Goal: Task Accomplishment & Management: Use online tool/utility

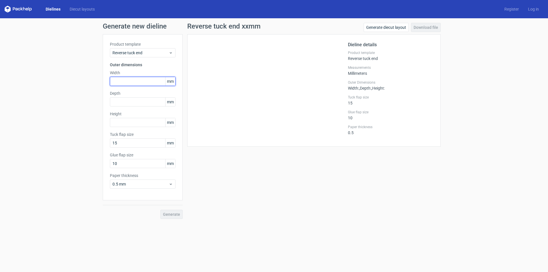
click at [125, 81] on input "text" at bounding box center [143, 81] width 66 height 9
type input "430"
click at [117, 122] on input "text" at bounding box center [143, 122] width 66 height 9
type input "50"
click at [121, 101] on input "text" at bounding box center [143, 101] width 66 height 9
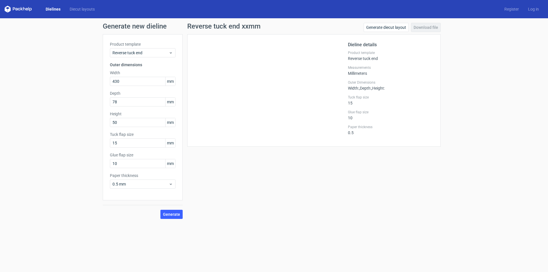
click at [222, 161] on div "Reverse tuck end xxmm Generate diecut layout Download file Dieline details Prod…" at bounding box center [314, 121] width 263 height 196
click at [170, 216] on span "Generate" at bounding box center [171, 214] width 17 height 4
drag, startPoint x: 124, startPoint y: 101, endPoint x: 102, endPoint y: 103, distance: 22.4
click at [102, 103] on div "Generate new dieline Product template Reverse tuck end Outer dimensions Width 4…" at bounding box center [274, 120] width 548 height 205
type input "430"
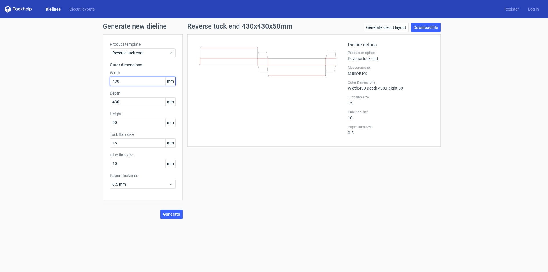
drag, startPoint x: 121, startPoint y: 80, endPoint x: 89, endPoint y: 78, distance: 31.5
click at [89, 78] on div "Generate new dieline Product template Reverse tuck end Outer dimensions Width 4…" at bounding box center [274, 120] width 548 height 205
type input "78"
click at [172, 213] on span "Generate" at bounding box center [171, 214] width 17 height 4
drag, startPoint x: 125, startPoint y: 122, endPoint x: 97, endPoint y: 122, distance: 28.6
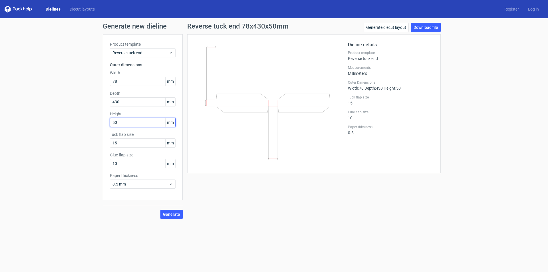
click at [97, 122] on div "Generate new dieline Product template Reverse tuck end Outer dimensions Width 7…" at bounding box center [274, 120] width 548 height 205
type input "430"
drag, startPoint x: 129, startPoint y: 82, endPoint x: 90, endPoint y: 81, distance: 39.7
click at [90, 81] on div "Generate new dieline Product template Reverse tuck end Outer dimensions Width 7…" at bounding box center [274, 120] width 548 height 205
drag, startPoint x: 127, startPoint y: 102, endPoint x: 94, endPoint y: 100, distance: 33.2
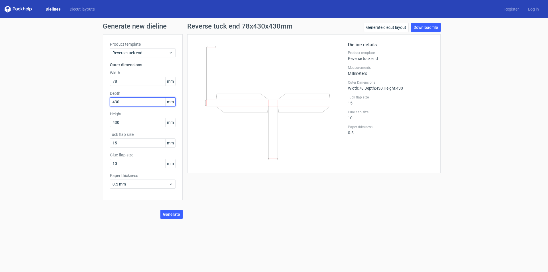
click at [94, 100] on div "Generate new dieline Product template Reverse tuck end Outer dimensions Width 7…" at bounding box center [274, 120] width 548 height 205
type input "78"
drag, startPoint x: 129, startPoint y: 79, endPoint x: 106, endPoint y: 75, distance: 23.7
click at [106, 75] on div "Product template Reverse tuck end Outer dimensions Width 78 mm Depth 78 mm Heig…" at bounding box center [143, 117] width 80 height 166
type input "50"
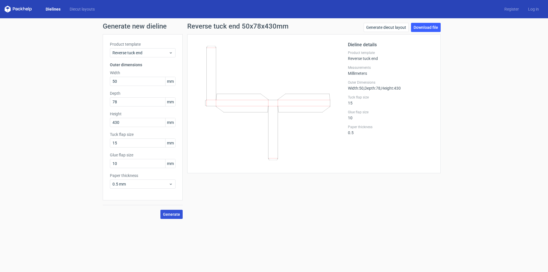
click at [171, 213] on span "Generate" at bounding box center [171, 214] width 17 height 4
click at [168, 54] on span "Reverse tuck end" at bounding box center [141, 53] width 56 height 6
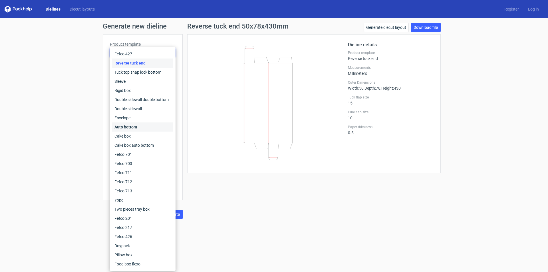
click at [141, 128] on div "Auto bottom" at bounding box center [142, 127] width 61 height 9
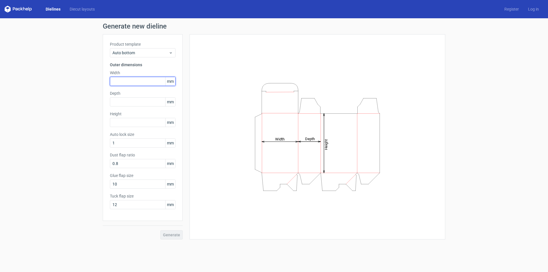
click at [119, 80] on input "text" at bounding box center [143, 81] width 66 height 9
click at [116, 80] on input "text" at bounding box center [143, 81] width 66 height 9
type input "442"
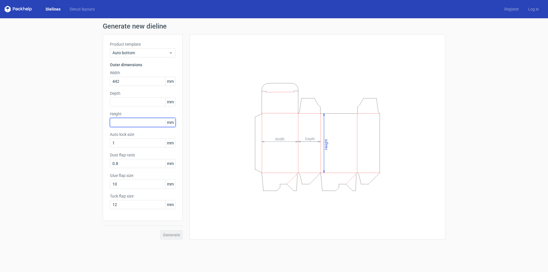
click at [115, 122] on input "text" at bounding box center [143, 122] width 66 height 9
type input "78"
click at [129, 101] on input "text" at bounding box center [143, 101] width 66 height 9
type input "50"
click at [171, 235] on span "Generate" at bounding box center [171, 235] width 17 height 4
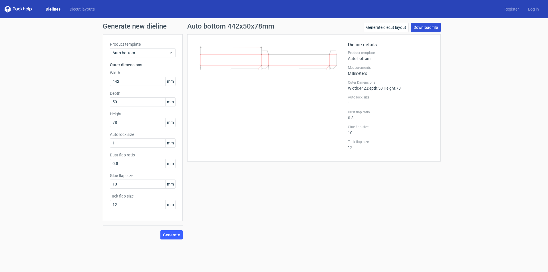
click at [425, 28] on link "Download file" at bounding box center [426, 27] width 30 height 9
click at [276, 124] on div at bounding box center [271, 97] width 154 height 113
click at [422, 27] on link "Download file" at bounding box center [426, 27] width 30 height 9
click at [268, 210] on div "Auto bottom 442x50x78mm Generate diecut layout Download file Dieline details Pr…" at bounding box center [314, 131] width 263 height 217
drag, startPoint x: 125, startPoint y: 81, endPoint x: 100, endPoint y: 79, distance: 24.6
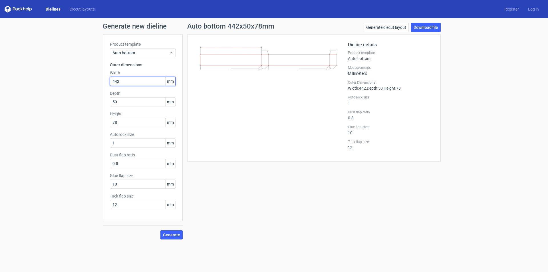
click at [100, 79] on div "Generate new dieline Product template Auto bottom Outer dimensions Width 442 mm…" at bounding box center [274, 131] width 548 height 226
type input "492"
click at [169, 234] on span "Generate" at bounding box center [171, 235] width 17 height 4
click at [427, 28] on link "Download file" at bounding box center [426, 27] width 30 height 9
click at [297, 203] on div "Auto bottom 492x50x78mm Generate diecut layout Download file Dieline details Pr…" at bounding box center [314, 131] width 263 height 217
